Goal: Find specific page/section: Find specific page/section

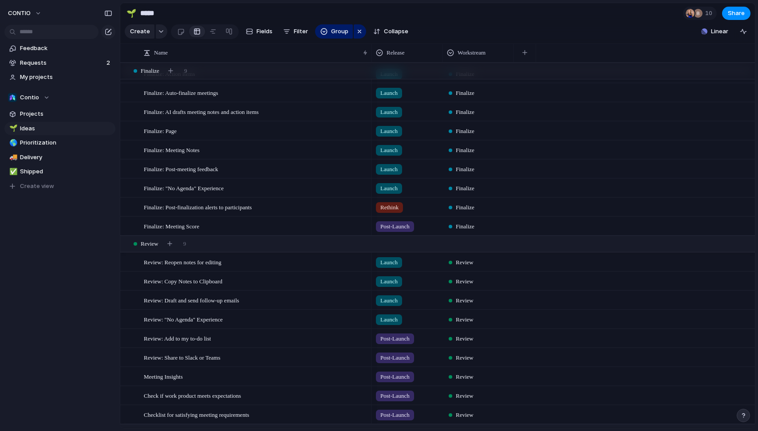
scroll to position [2283, 0]
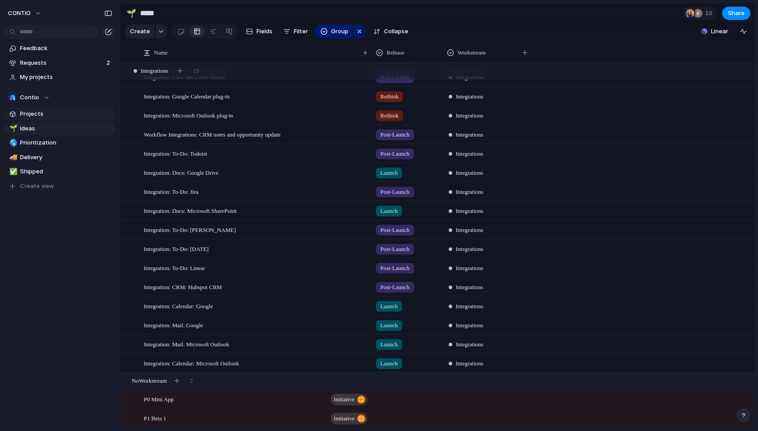
click at [30, 110] on span "Projects" at bounding box center [66, 114] width 92 height 9
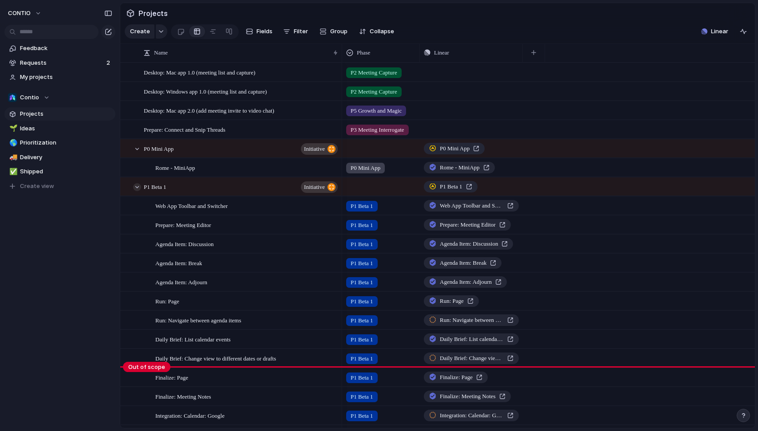
click at [137, 191] on div at bounding box center [137, 187] width 8 height 8
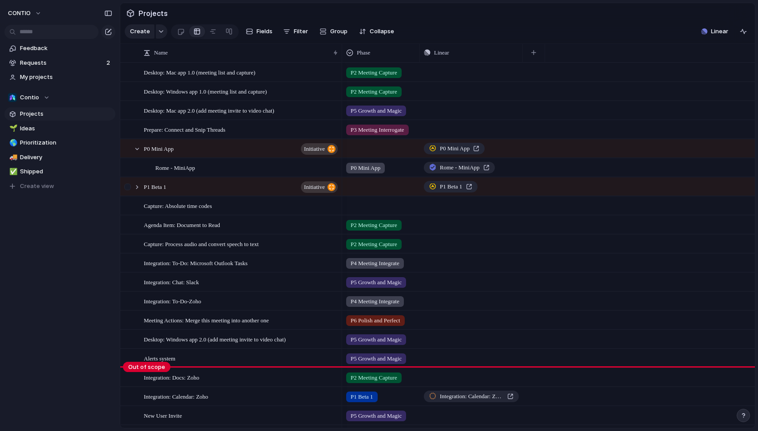
click at [138, 189] on div at bounding box center [133, 187] width 24 height 18
click at [139, 191] on div at bounding box center [137, 187] width 8 height 8
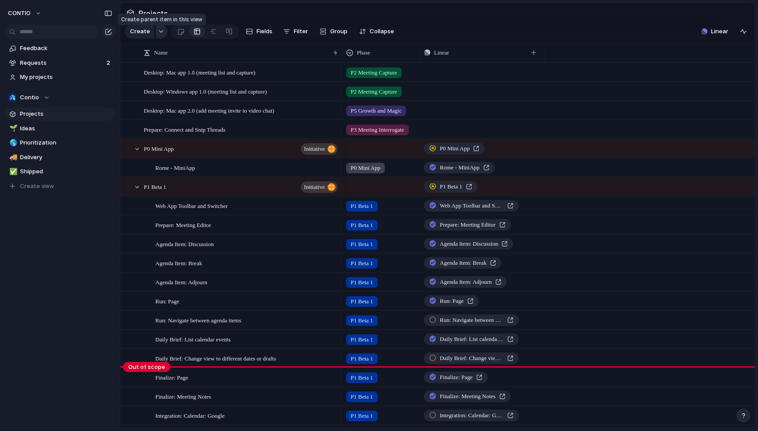
click at [159, 38] on button "button" at bounding box center [162, 31] width 12 height 14
click at [159, 38] on div "Initiative Launch Goal Objective Key result Workstream Program Project Request …" at bounding box center [379, 215] width 758 height 431
click at [717, 35] on span "Linear" at bounding box center [719, 31] width 17 height 9
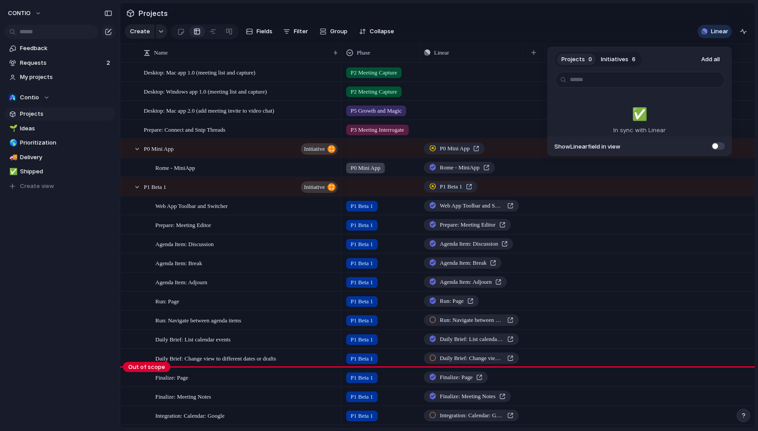
click at [619, 31] on div "Projects 0 Initiatives 6 Add all ✅️ In sync with Linear Show Linear field in vi…" at bounding box center [379, 215] width 758 height 431
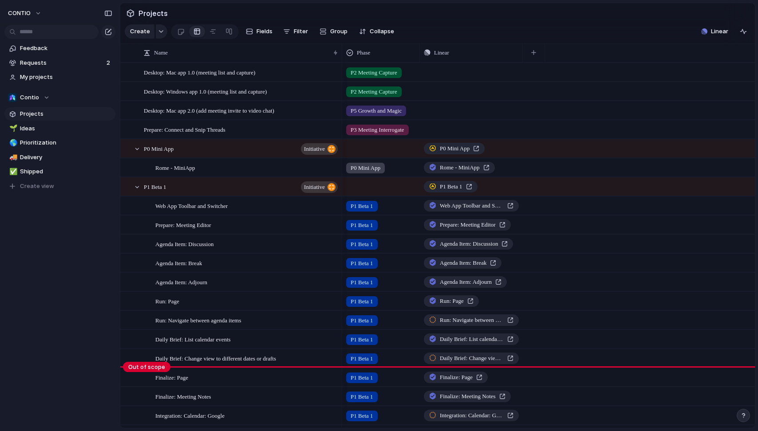
click at [52, 116] on span "Projects" at bounding box center [66, 114] width 92 height 9
